Goal: Transaction & Acquisition: Purchase product/service

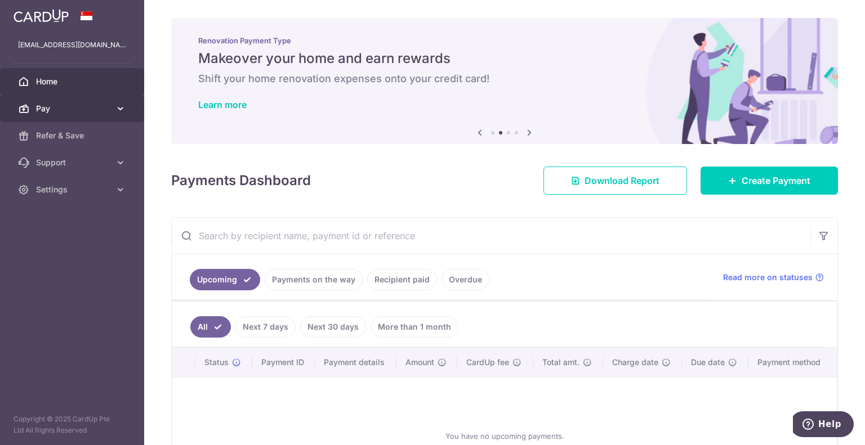
click at [128, 112] on link "Pay" at bounding box center [72, 108] width 144 height 27
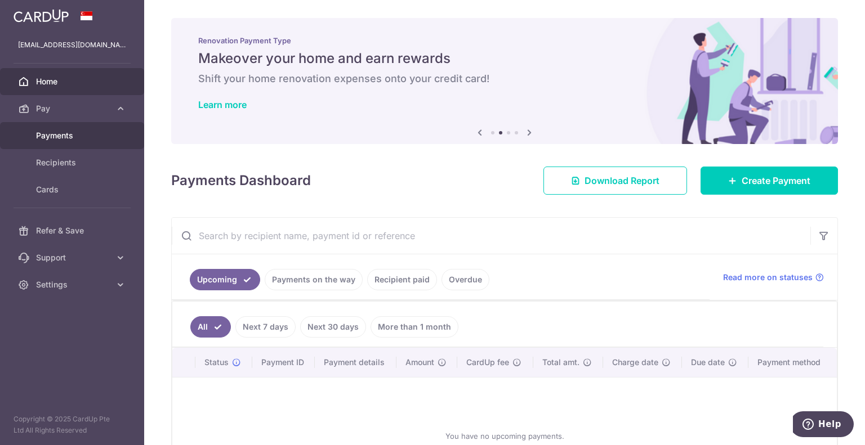
click at [49, 134] on span "Payments" at bounding box center [73, 135] width 74 height 11
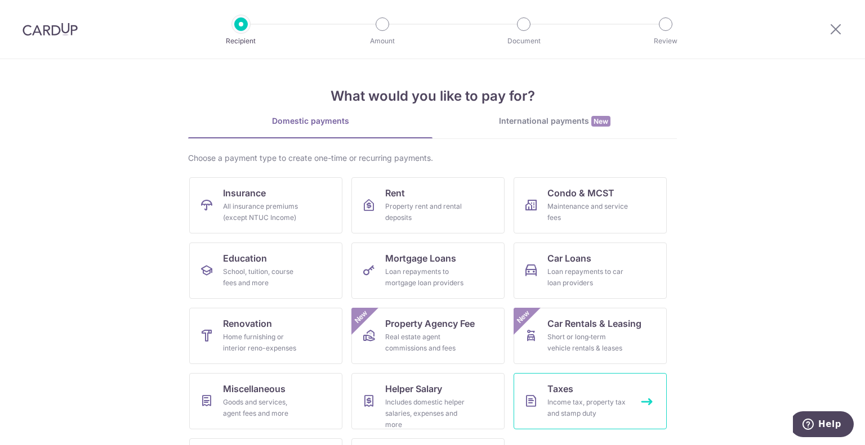
click at [642, 400] on link "Taxes Income tax, property tax and stamp duty" at bounding box center [589, 401] width 153 height 56
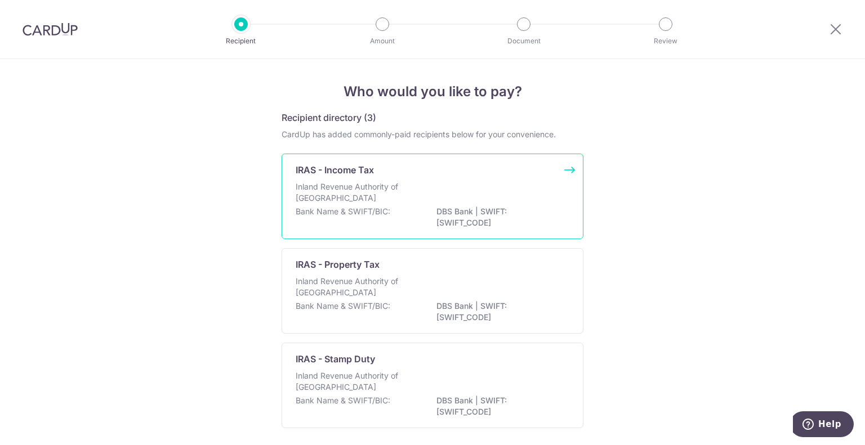
click at [565, 169] on div "IRAS - Income Tax Inland Revenue Authority of Singapore Bank Name & SWIFT/BIC: …" at bounding box center [433, 197] width 302 height 86
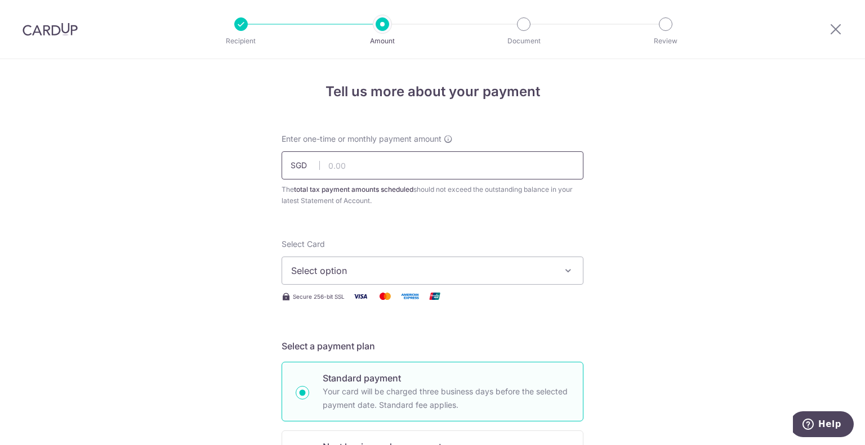
click at [343, 162] on input "text" at bounding box center [433, 165] width 302 height 28
paste input "$5,023.13"
type input "5,023.13"
click at [328, 270] on span "Select option" at bounding box center [422, 271] width 262 height 14
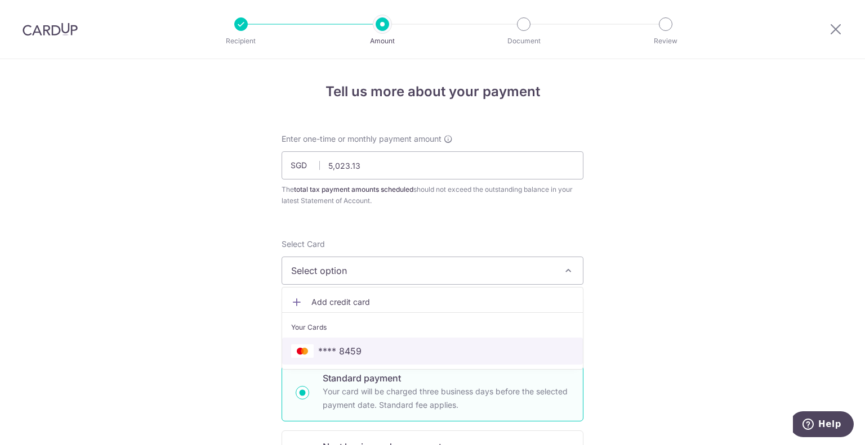
click at [311, 354] on span "**** 8459" at bounding box center [432, 352] width 283 height 14
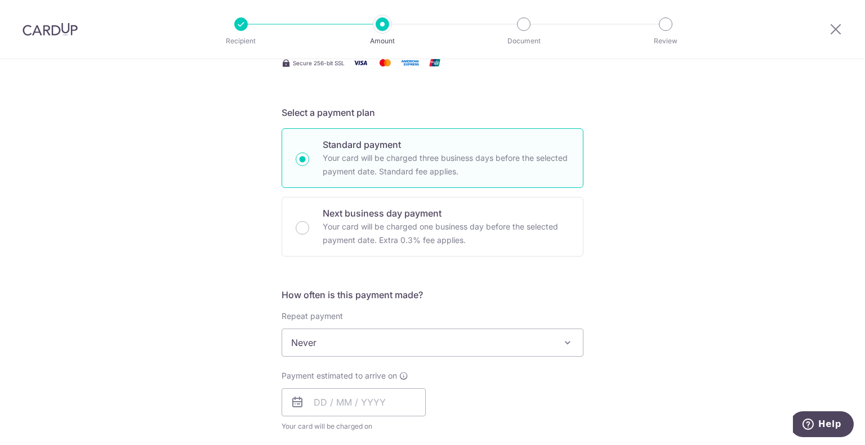
scroll to position [277, 0]
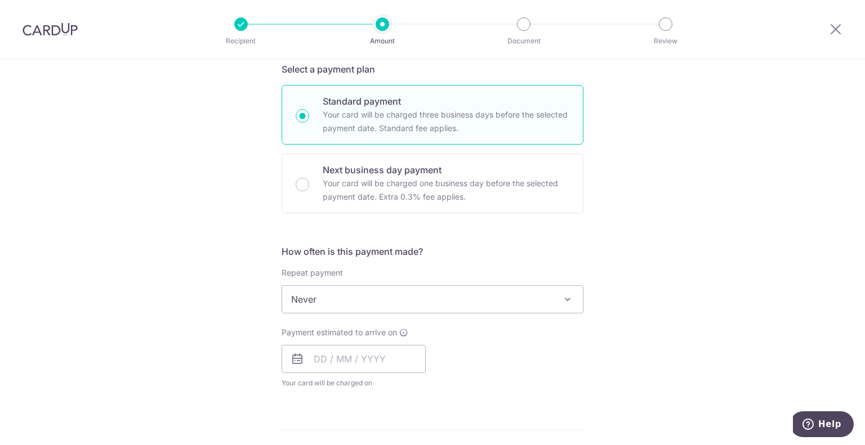
click at [450, 298] on span "Never" at bounding box center [432, 299] width 301 height 27
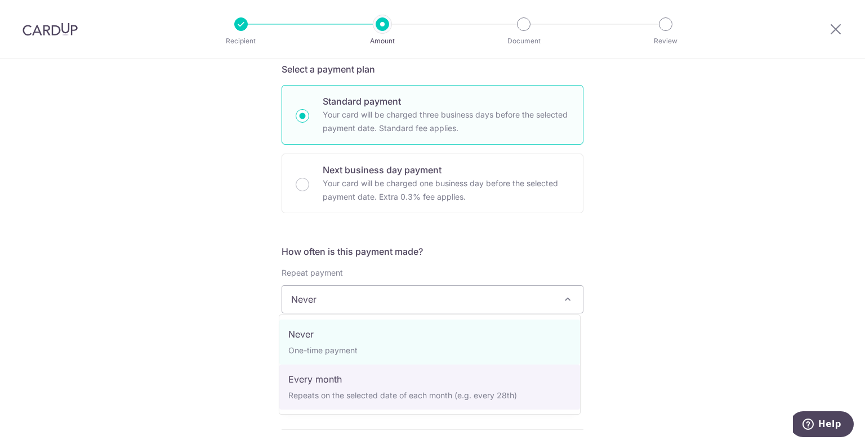
select select "3"
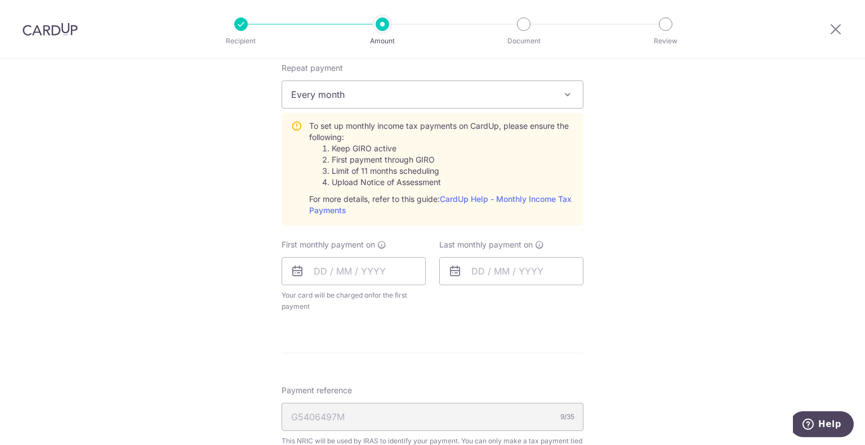
scroll to position [482, 0]
click at [329, 267] on input "text" at bounding box center [354, 271] width 144 height 28
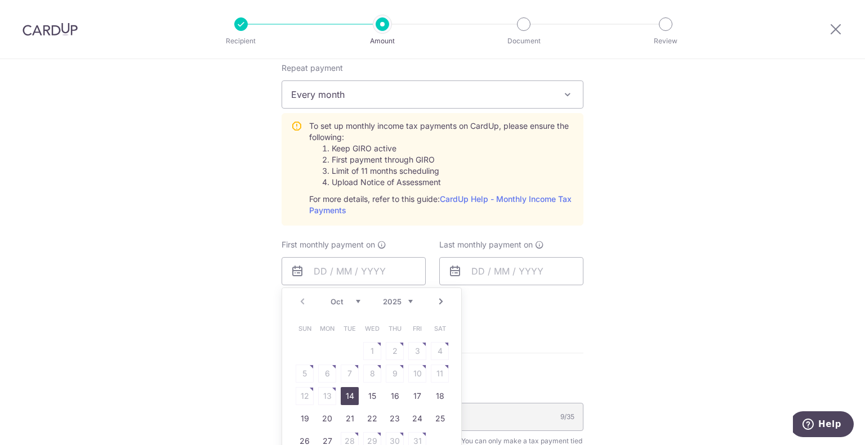
click at [346, 392] on link "14" at bounding box center [350, 396] width 18 height 18
type input "[DATE]"
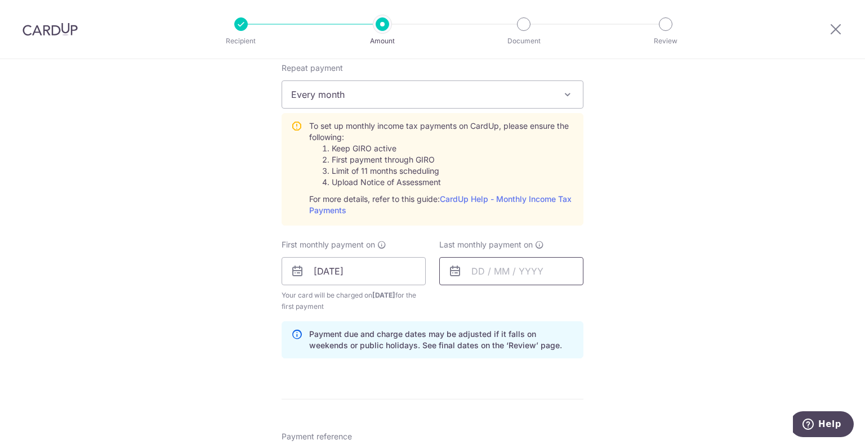
click at [477, 266] on input "text" at bounding box center [511, 271] width 144 height 28
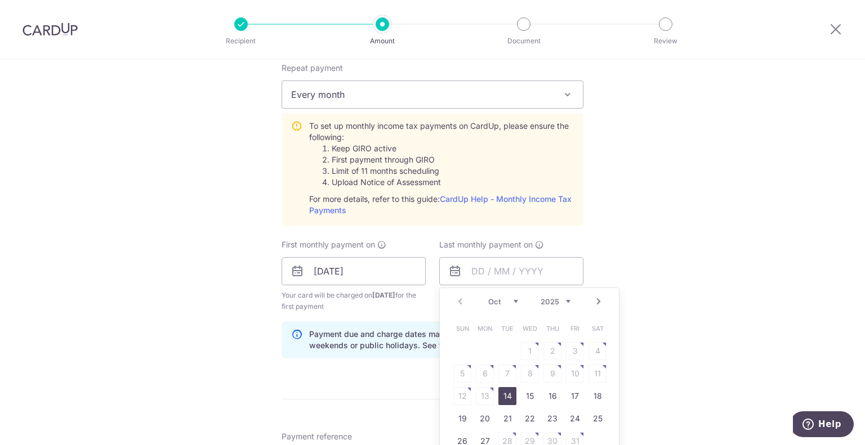
click at [559, 301] on select "2025 2026" at bounding box center [555, 301] width 30 height 9
click at [503, 302] on select "Jan Feb Mar Apr May Jun Jul Aug Sep Oct Nov" at bounding box center [503, 301] width 30 height 9
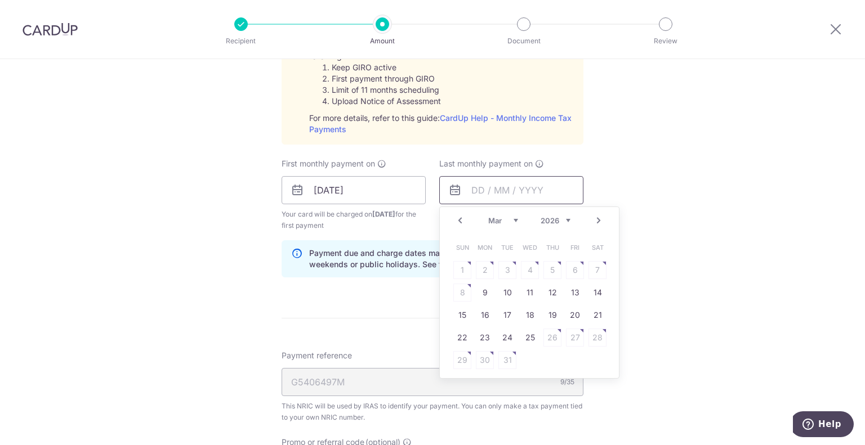
scroll to position [564, 0]
click at [547, 290] on link "12" at bounding box center [552, 292] width 18 height 18
type input "12/03/2026"
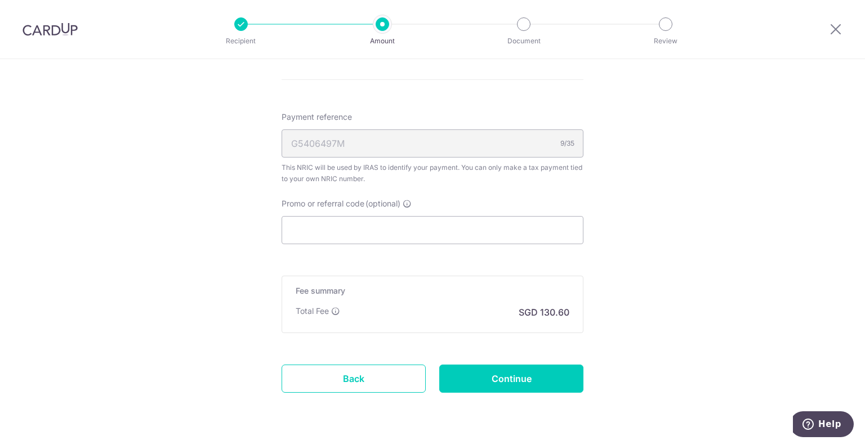
scroll to position [803, 0]
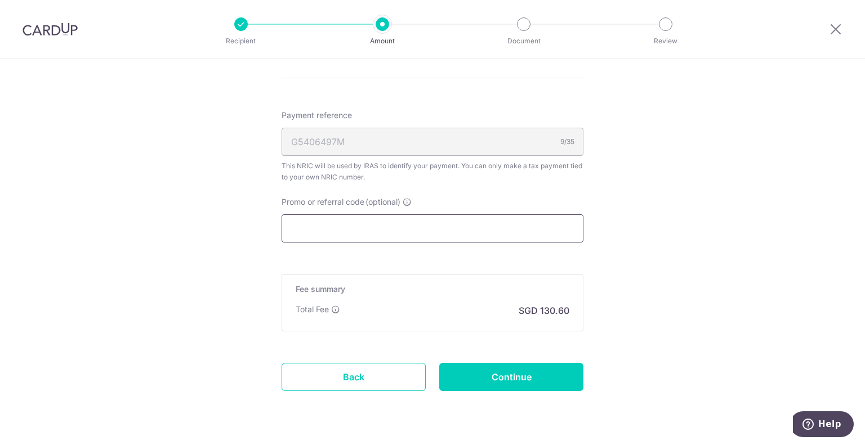
click at [325, 229] on input "Promo or referral code (optional)" at bounding box center [433, 229] width 302 height 28
paste input "VTAX25R"
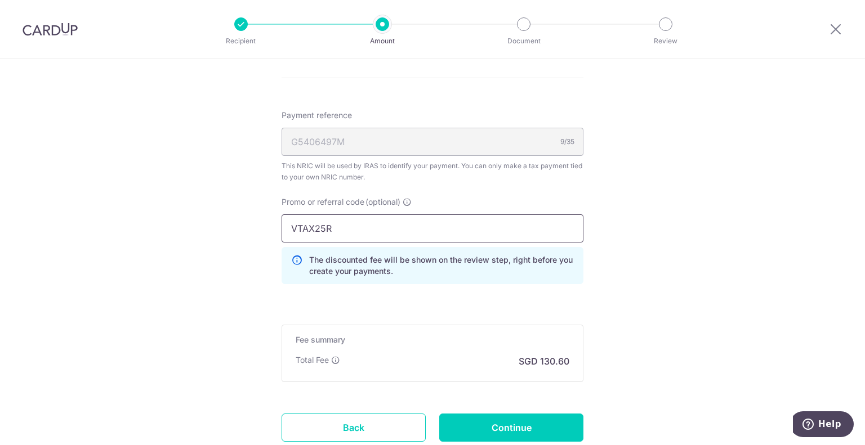
type input "VTAX25R"
click at [491, 427] on input "Continue" at bounding box center [511, 428] width 144 height 28
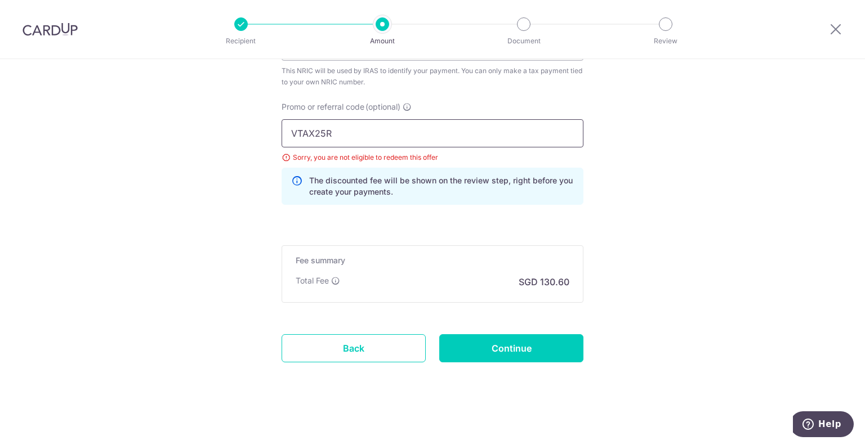
drag, startPoint x: 343, startPoint y: 133, endPoint x: 106, endPoint y: 130, distance: 237.6
paste input "MCTAX25N"
type input "MCTAX25N"
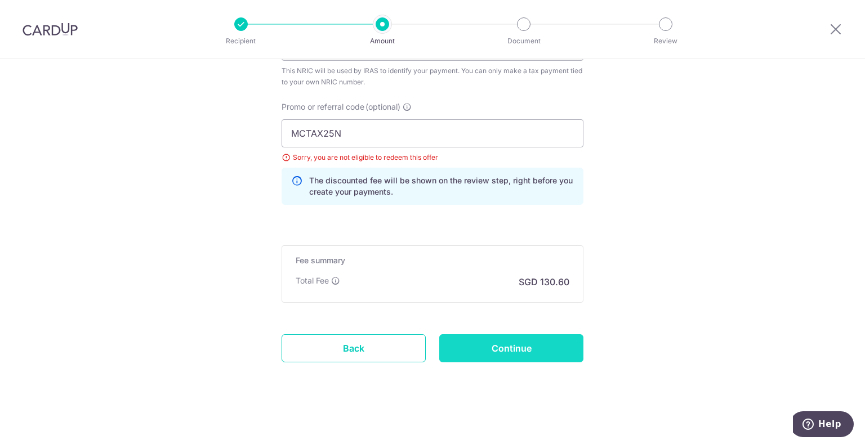
click at [513, 341] on input "Continue" at bounding box center [511, 348] width 144 height 28
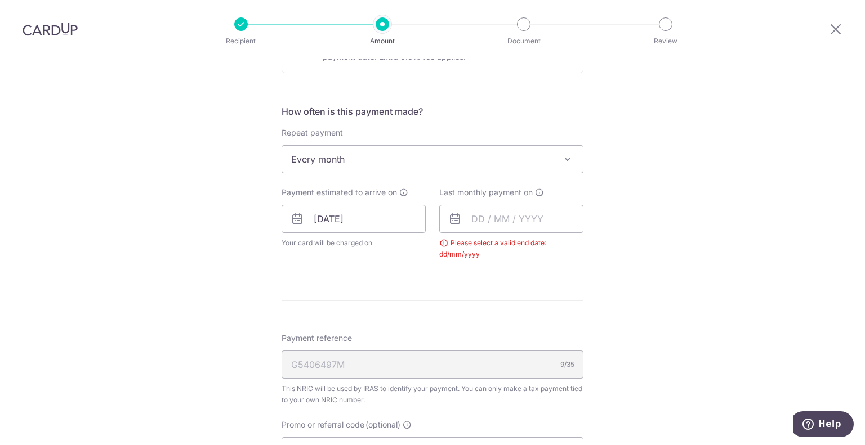
scroll to position [417, 0]
click at [480, 218] on input "text" at bounding box center [511, 219] width 144 height 28
click at [560, 249] on select "2025 2026" at bounding box center [555, 249] width 30 height 9
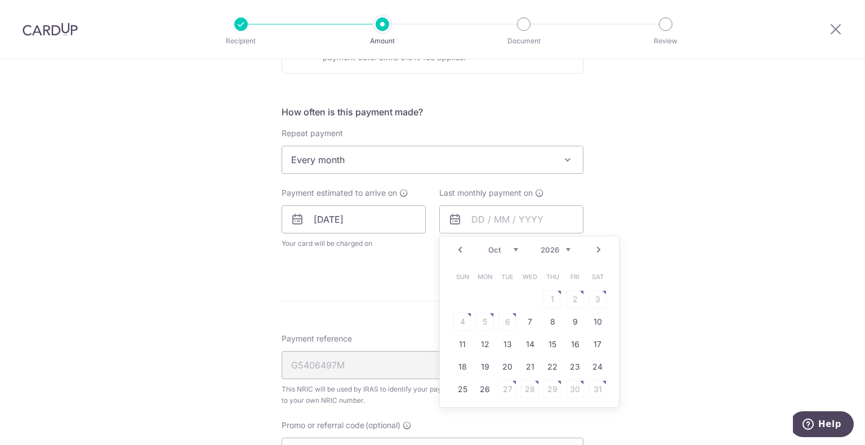
click at [501, 245] on select "Jan Feb Mar Apr May Jun [DATE] Aug Sep Oct Nov" at bounding box center [503, 249] width 30 height 9
click at [547, 324] on link "12" at bounding box center [552, 322] width 18 height 18
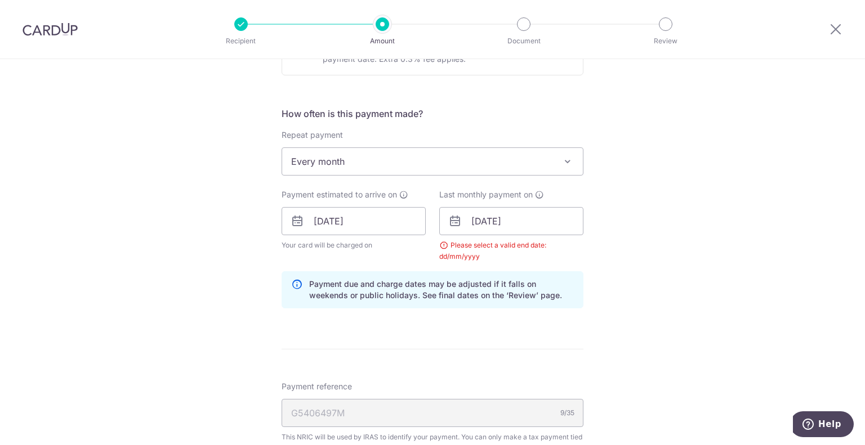
scroll to position [414, 0]
click at [484, 211] on input "[DATE]" at bounding box center [511, 222] width 144 height 28
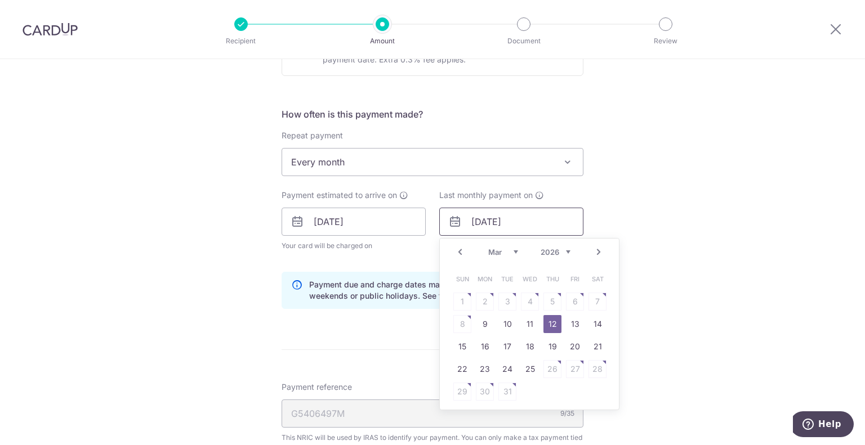
click at [484, 211] on input "[DATE]" at bounding box center [511, 222] width 144 height 28
click at [665, 213] on div "Tell us more about your payment Enter one-time or monthly payment amount SGD 5,…" at bounding box center [432, 196] width 865 height 1103
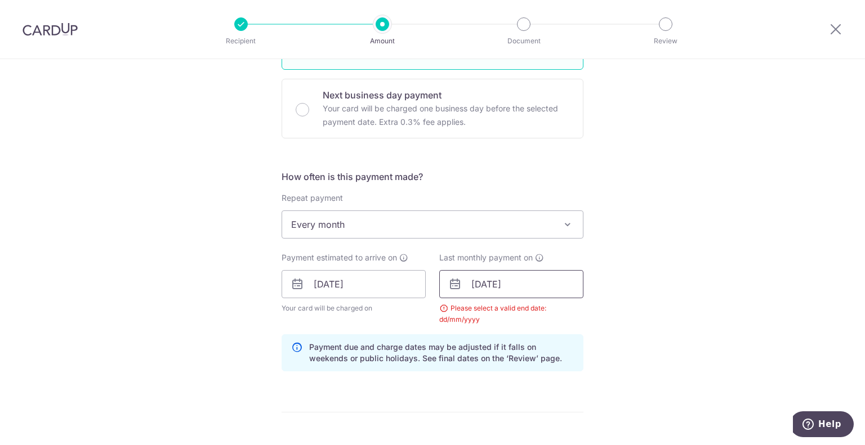
scroll to position [353, 0]
click at [484, 278] on input "12/03/2026" at bounding box center [511, 283] width 144 height 28
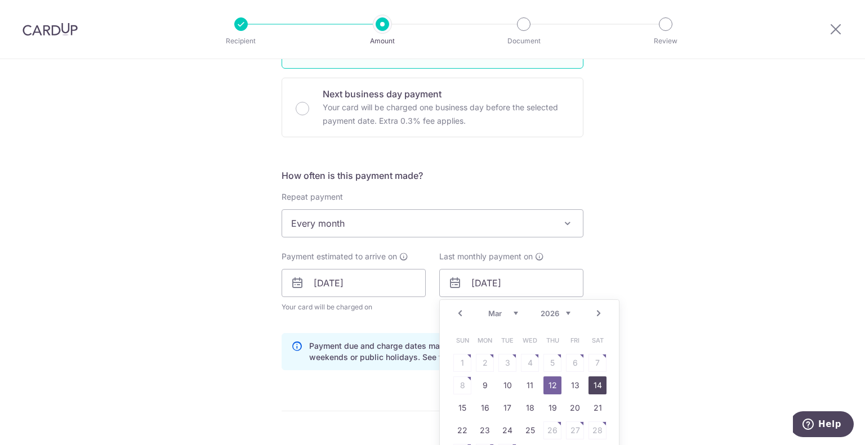
click at [595, 378] on link "14" at bounding box center [597, 386] width 18 height 18
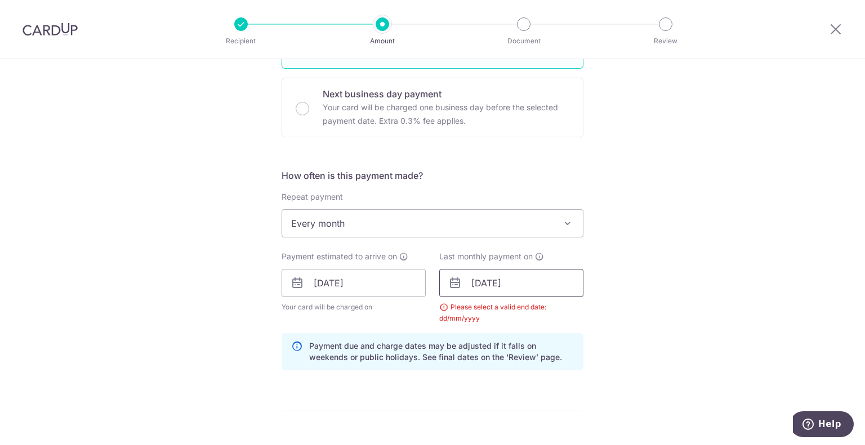
click at [481, 282] on input "14/03/2026" at bounding box center [511, 283] width 144 height 28
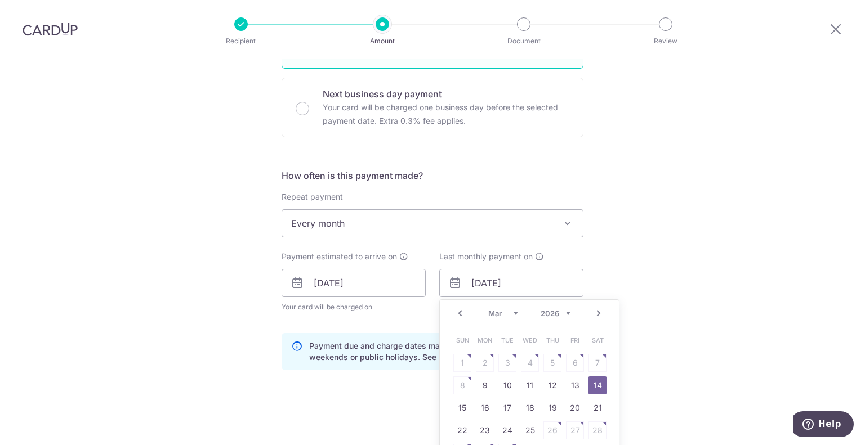
click at [513, 315] on select "Jan Feb Mar Apr May Jun Jul Aug Sep Oct Nov" at bounding box center [503, 313] width 30 height 9
click at [547, 382] on link "12" at bounding box center [552, 386] width 18 height 18
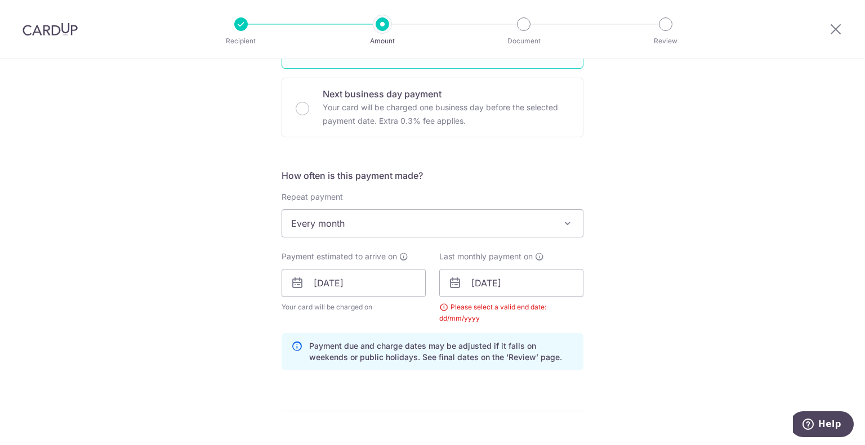
click at [667, 276] on div "Tell us more about your payment Enter one-time or monthly payment amount SGD 5,…" at bounding box center [432, 257] width 865 height 1103
click at [486, 282] on input "12/02/2026" at bounding box center [511, 283] width 144 height 28
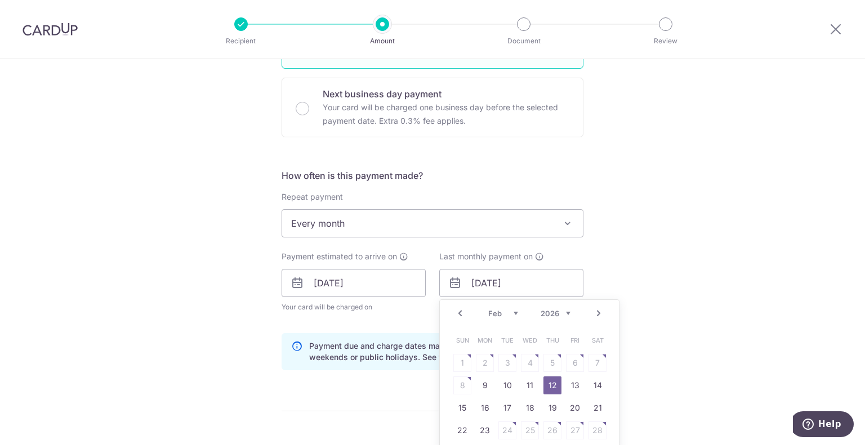
click at [513, 311] on select "Jan Feb Mar Apr May Jun Jul Aug Sep Oct Nov" at bounding box center [503, 313] width 30 height 9
click at [546, 385] on link "12" at bounding box center [552, 386] width 18 height 18
type input "12/03/2026"
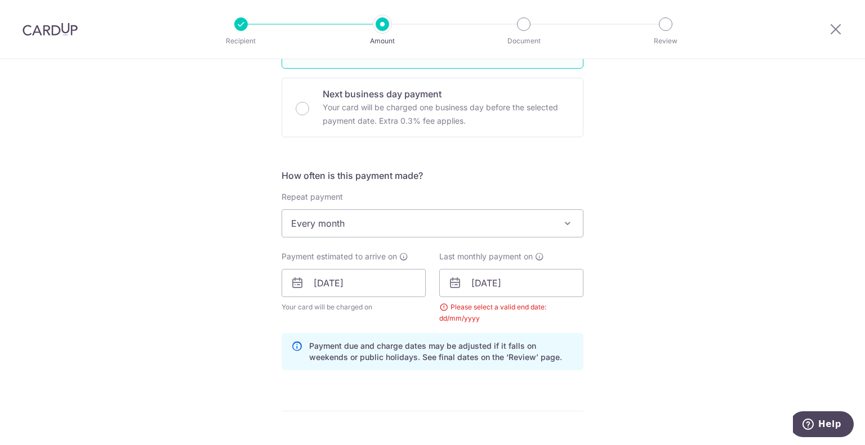
click at [648, 344] on div "Tell us more about your payment Enter one-time or monthly payment amount SGD 5,…" at bounding box center [432, 257] width 865 height 1103
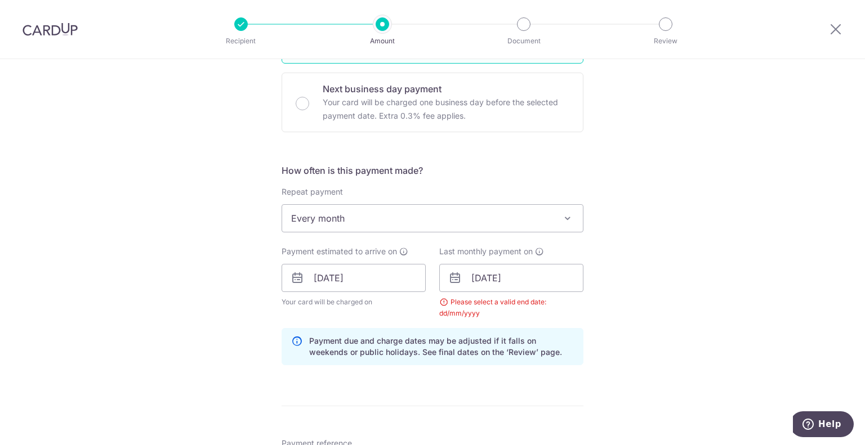
scroll to position [624, 0]
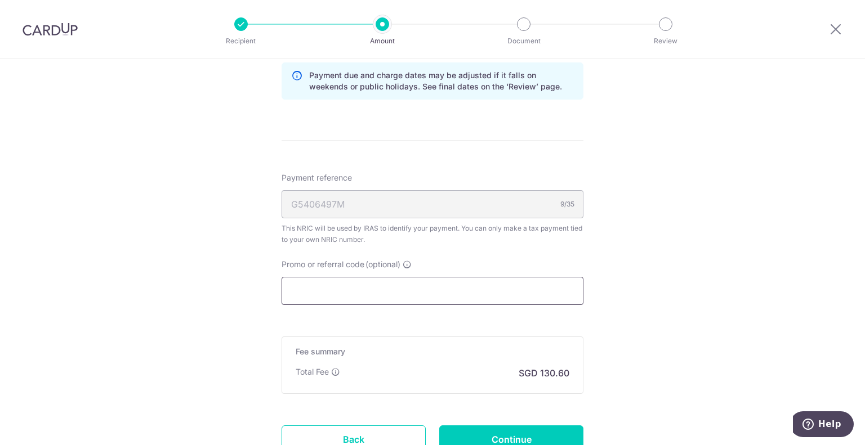
click at [354, 278] on input "Promo or referral code (optional)" at bounding box center [433, 291] width 302 height 28
drag, startPoint x: 347, startPoint y: 433, endPoint x: 484, endPoint y: 51, distance: 405.7
click at [347, 433] on link "Back" at bounding box center [354, 440] width 144 height 28
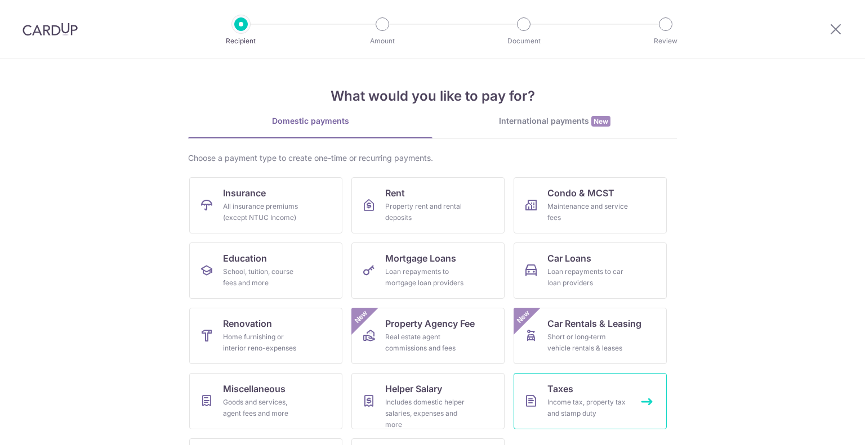
click at [644, 400] on link "Taxes Income tax, property tax and stamp duty" at bounding box center [589, 401] width 153 height 56
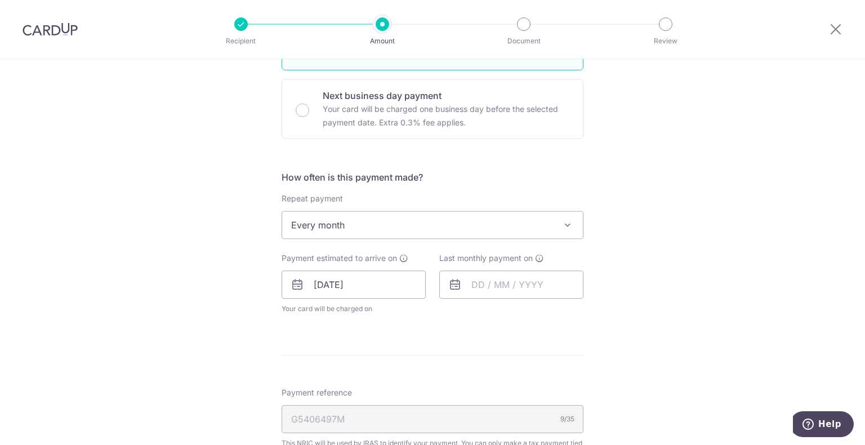
scroll to position [354, 0]
click at [491, 275] on input "text" at bounding box center [511, 283] width 144 height 28
click at [560, 314] on select "2025 2026" at bounding box center [555, 313] width 30 height 9
click at [511, 314] on select "Jan Feb Mar Apr May Jun [DATE] Aug Sep Oct Nov" at bounding box center [503, 313] width 30 height 9
click at [547, 382] on link "12" at bounding box center [552, 385] width 18 height 18
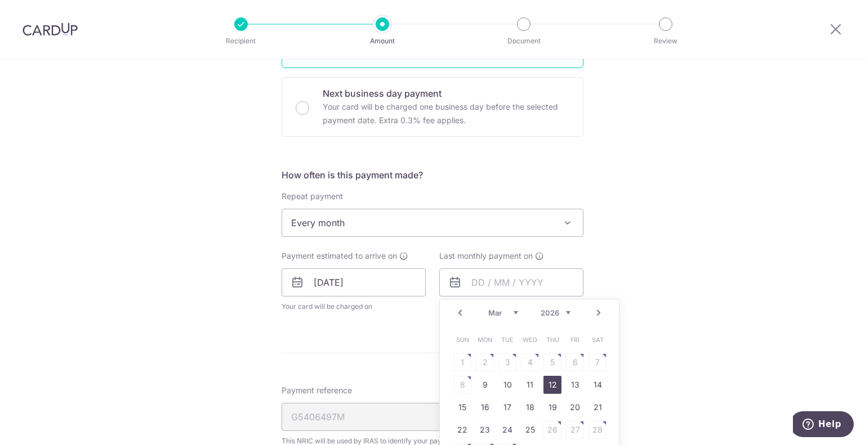
type input "12/03/2026"
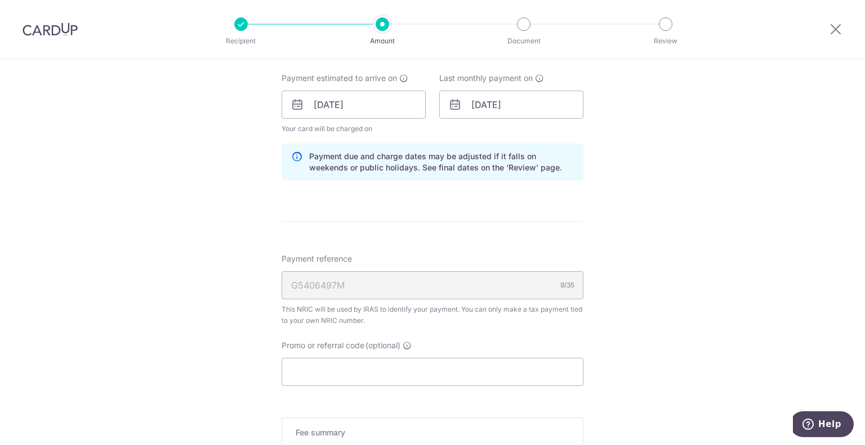
scroll to position [704, 0]
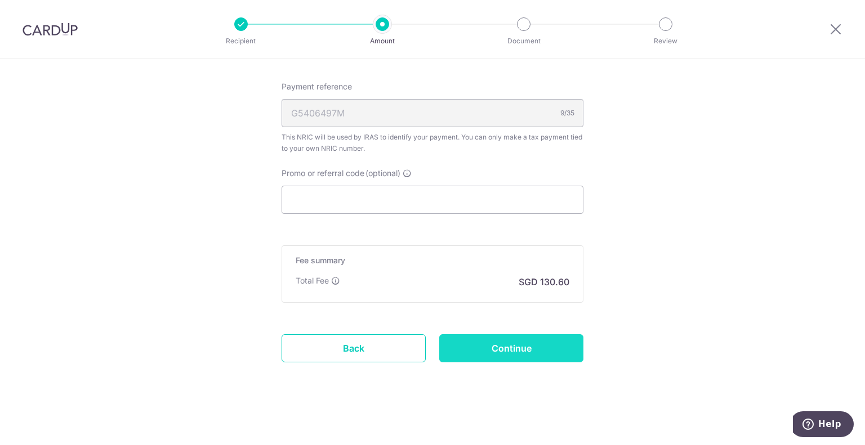
click at [517, 342] on input "Continue" at bounding box center [511, 348] width 144 height 28
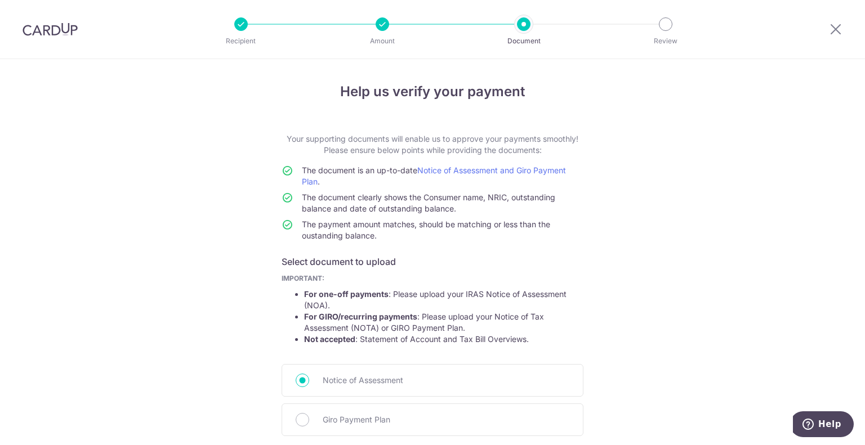
scroll to position [128, 0]
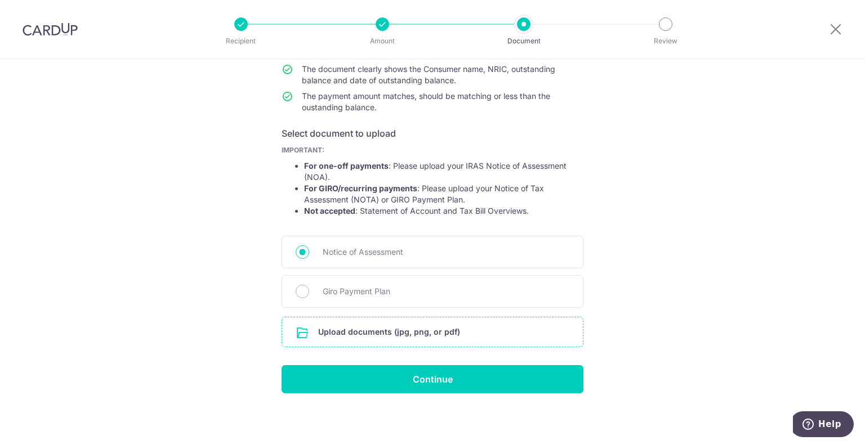
click at [360, 330] on input "file" at bounding box center [432, 332] width 301 height 29
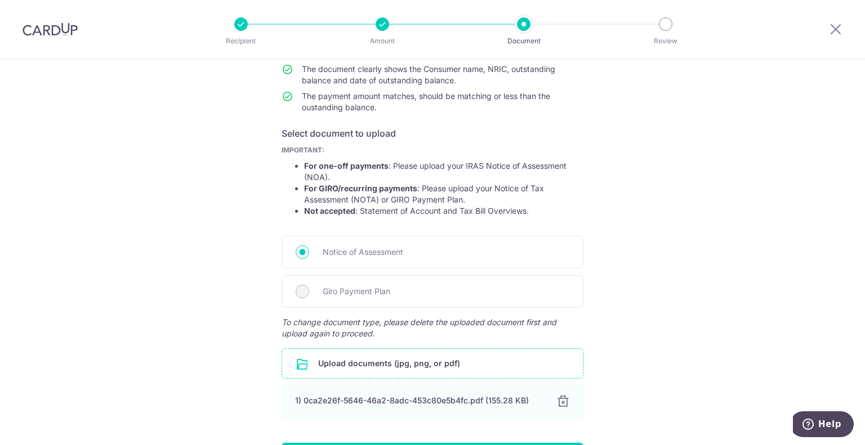
click at [357, 359] on input "file" at bounding box center [432, 363] width 301 height 29
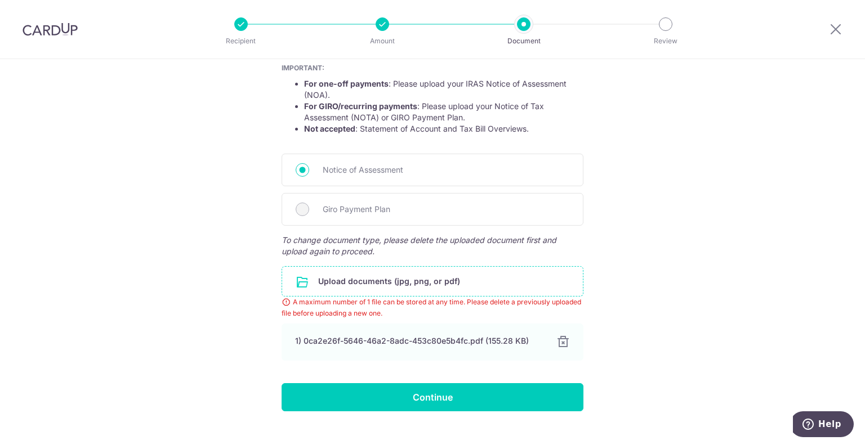
scroll to position [211, 0]
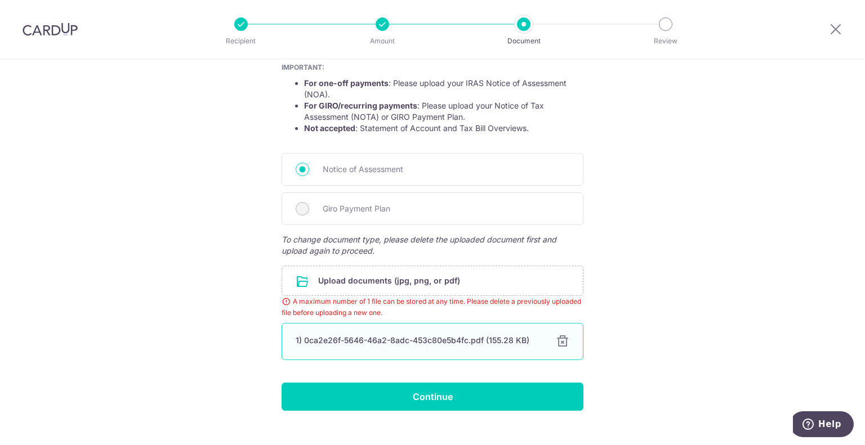
click at [560, 339] on div at bounding box center [563, 342] width 14 height 14
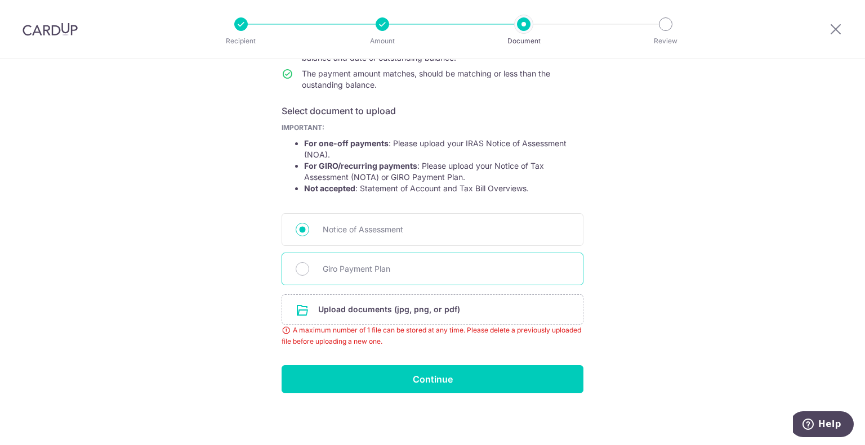
click at [329, 266] on span "Giro Payment Plan" at bounding box center [446, 269] width 247 height 14
click at [309, 266] on input "Giro Payment Plan" at bounding box center [303, 269] width 14 height 14
radio input "true"
click at [340, 305] on input "file" at bounding box center [432, 309] width 301 height 29
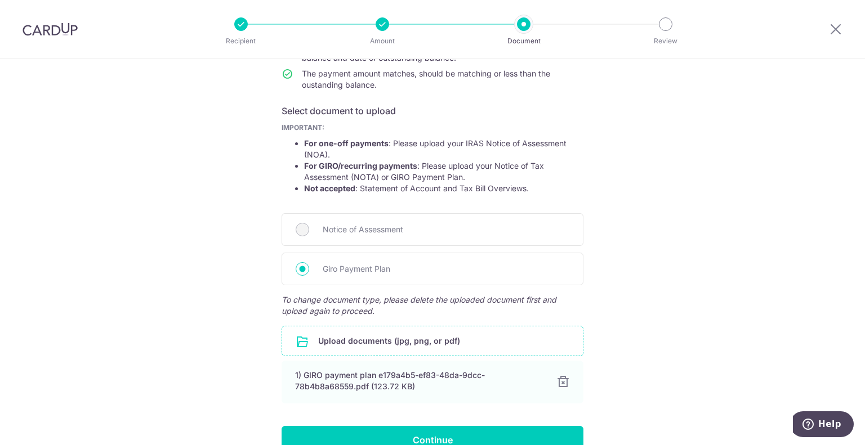
scroll to position [212, 0]
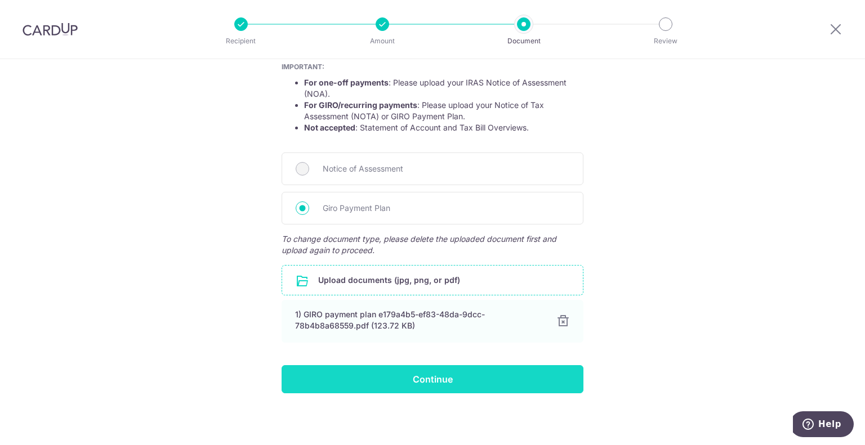
click at [451, 373] on input "Continue" at bounding box center [433, 379] width 302 height 28
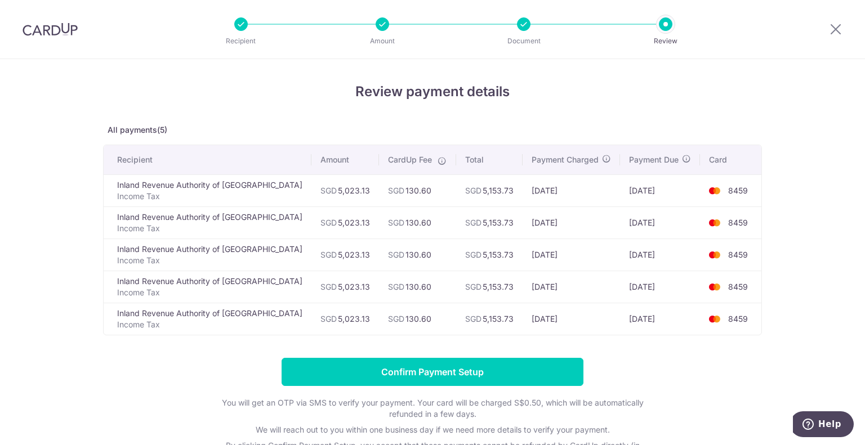
scroll to position [94, 0]
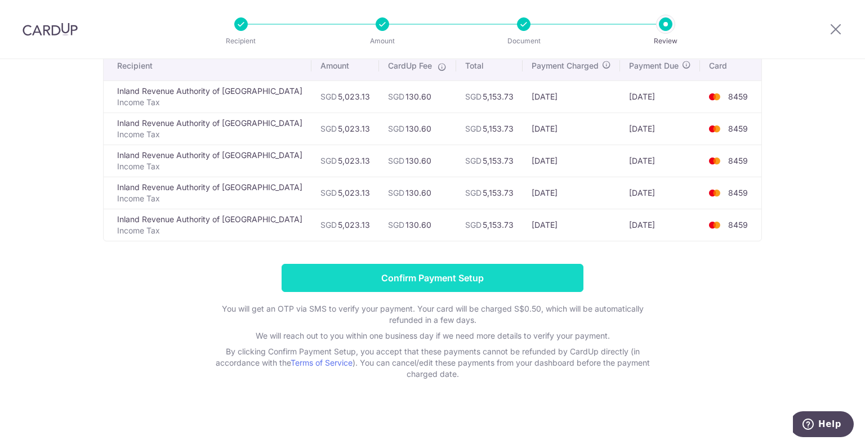
click at [437, 272] on input "Confirm Payment Setup" at bounding box center [433, 278] width 302 height 28
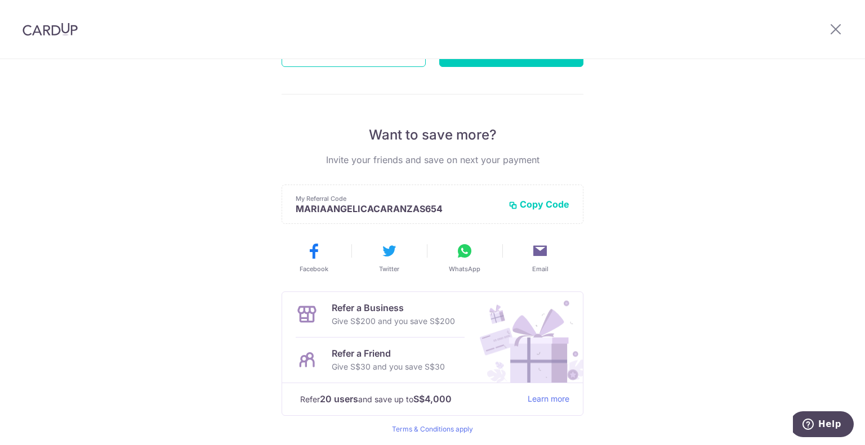
scroll to position [214, 0]
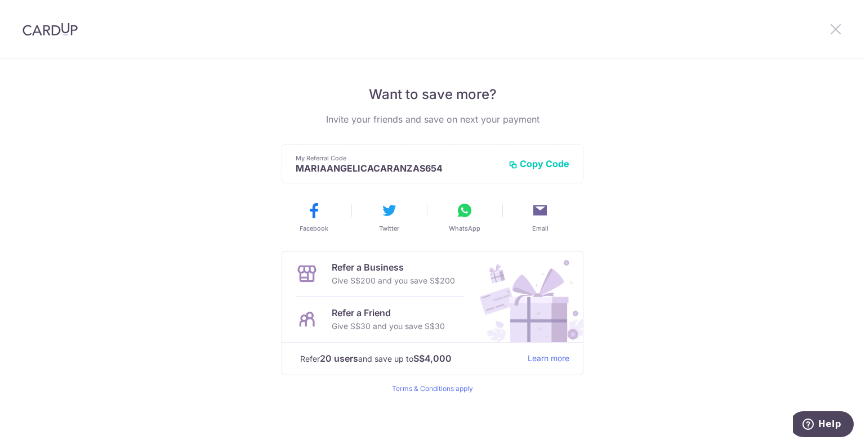
click at [836, 26] on icon at bounding box center [836, 29] width 14 height 14
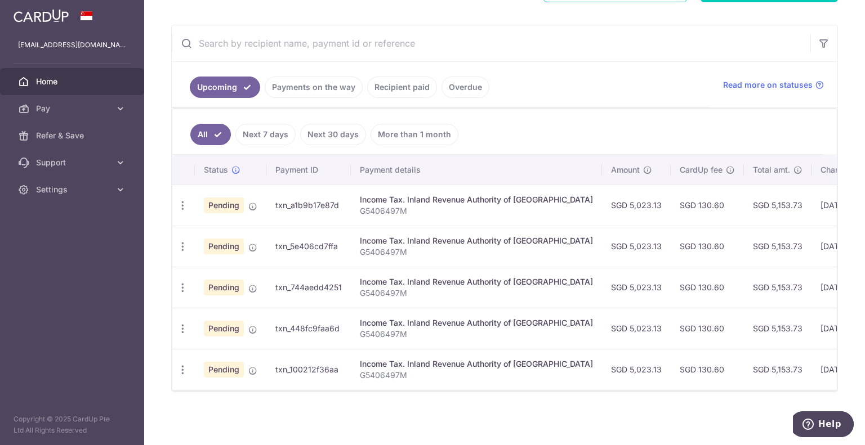
scroll to position [45, 0]
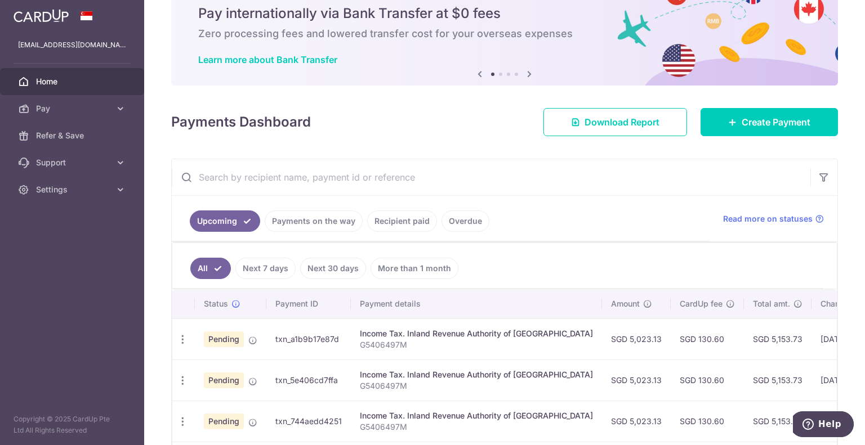
click at [390, 213] on link "Recipient paid" at bounding box center [402, 221] width 70 height 21
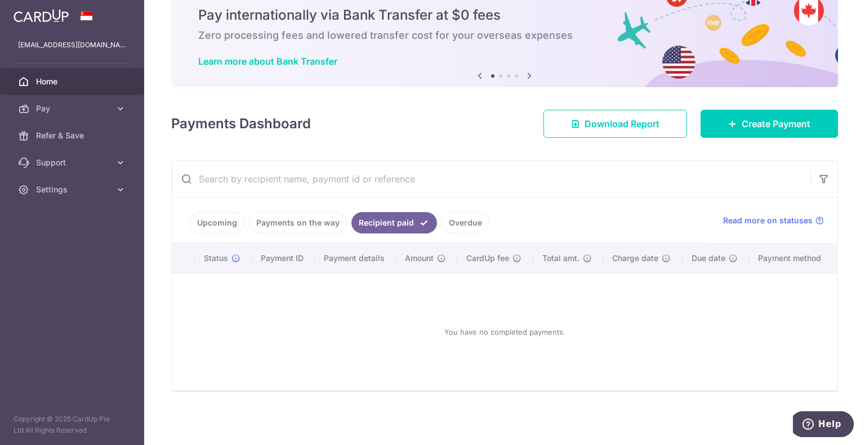
scroll to position [42, 0]
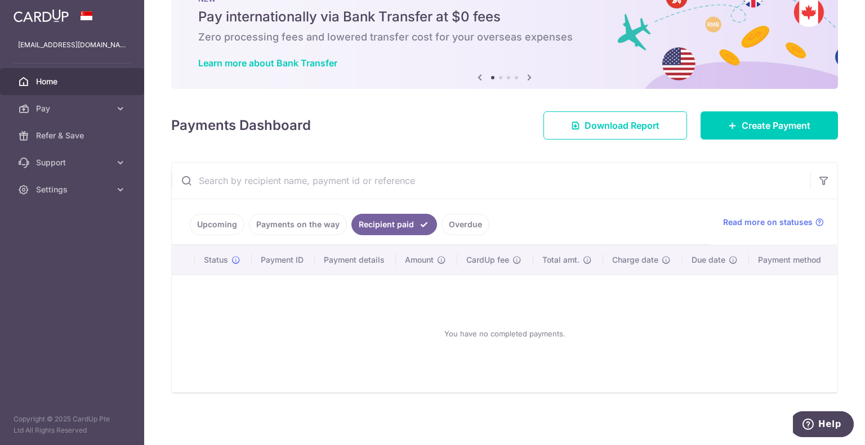
click at [310, 224] on link "Payments on the way" at bounding box center [298, 224] width 98 height 21
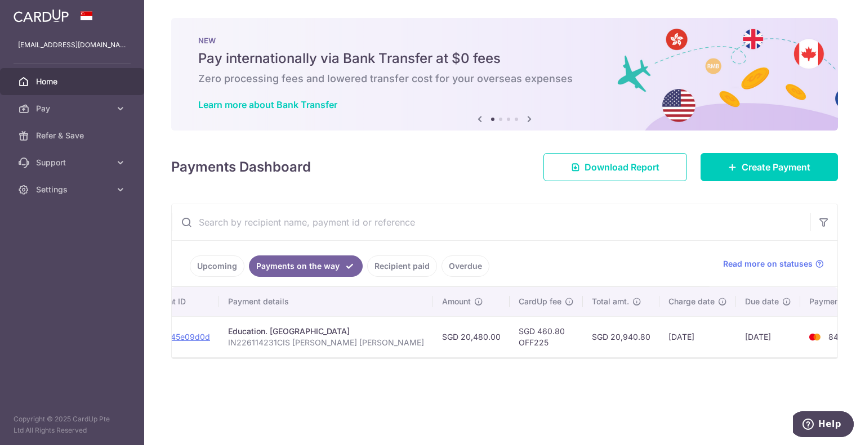
scroll to position [0, 0]
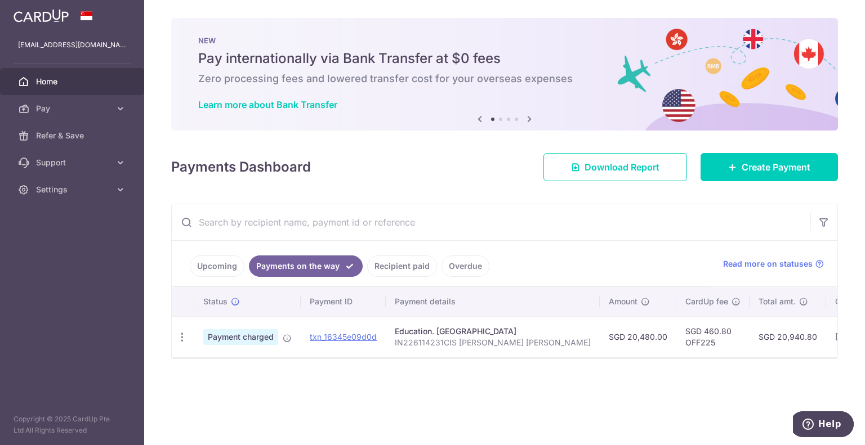
click at [207, 260] on link "Upcoming" at bounding box center [217, 266] width 55 height 21
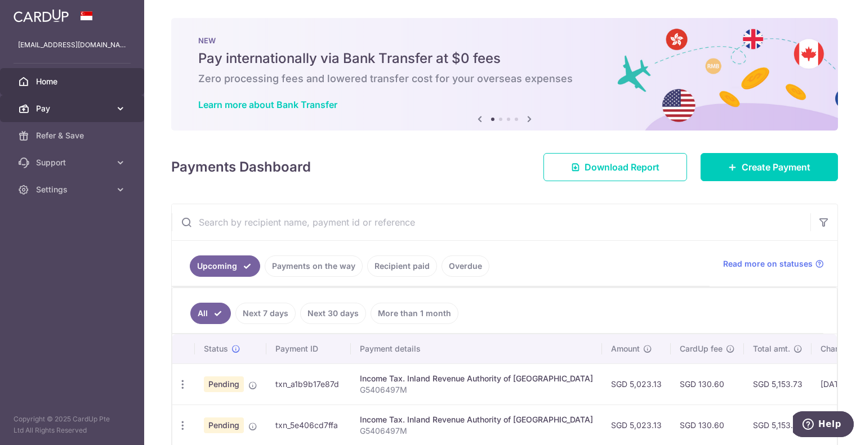
click at [116, 108] on icon at bounding box center [120, 108] width 11 height 11
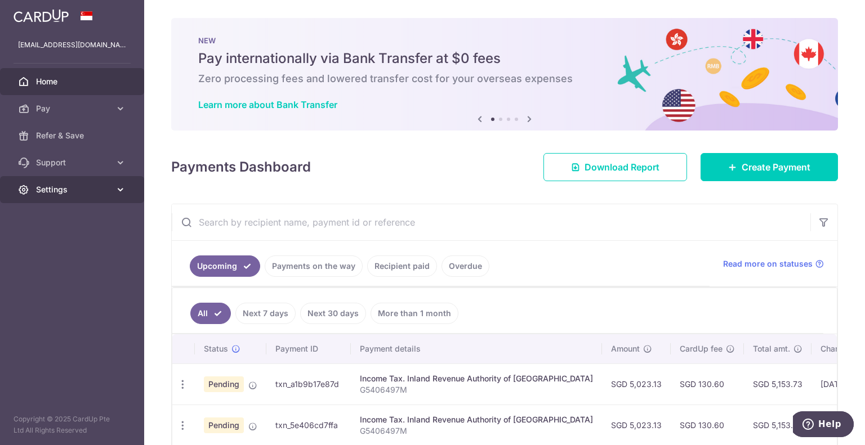
click at [117, 185] on icon at bounding box center [120, 189] width 11 height 11
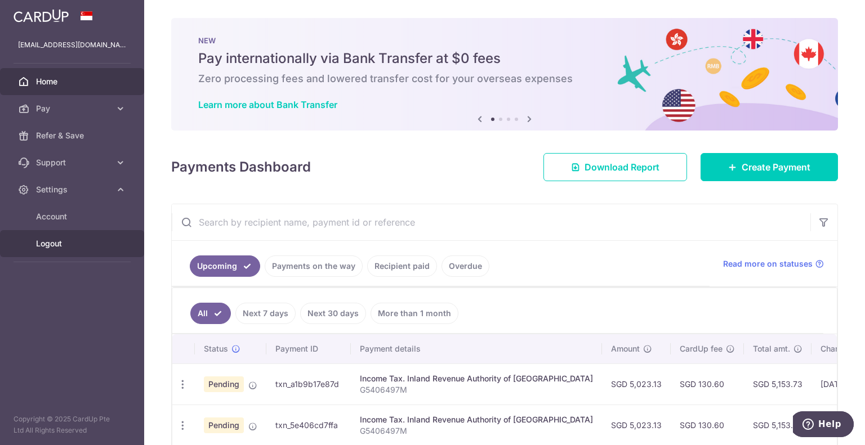
click at [43, 246] on span "Logout" at bounding box center [73, 243] width 74 height 11
